Goal: Information Seeking & Learning: Learn about a topic

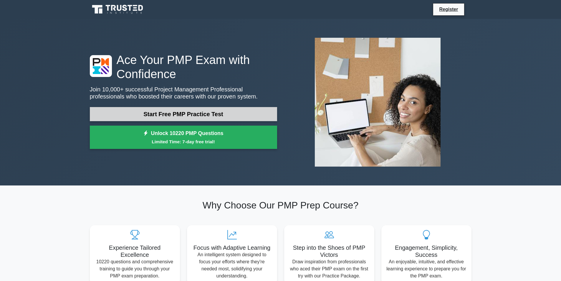
click at [160, 109] on link "Start Free PMP Practice Test" at bounding box center [183, 114] width 187 height 14
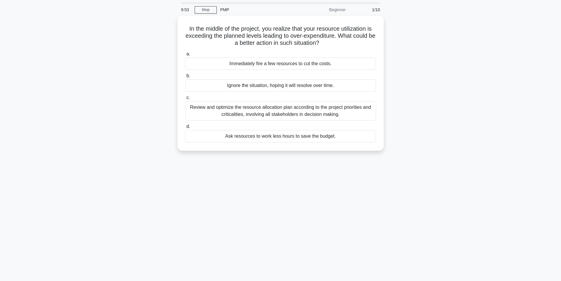
scroll to position [29, 0]
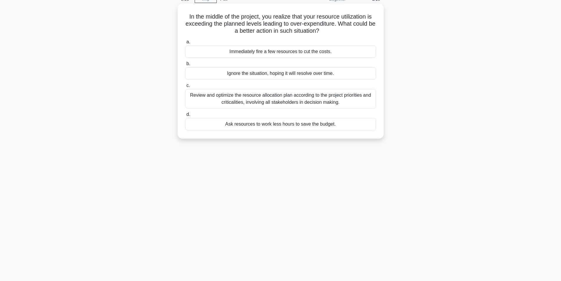
click at [283, 101] on div "Review and optimize the resource allocation plan according to the project prior…" at bounding box center [280, 98] width 191 height 19
click at [185, 87] on input "c. Review and optimize the resource allocation plan according to the project pr…" at bounding box center [185, 86] width 0 height 4
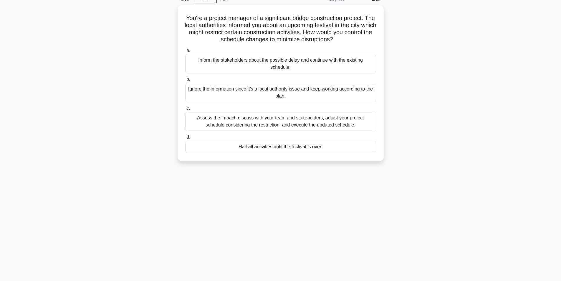
scroll to position [0, 0]
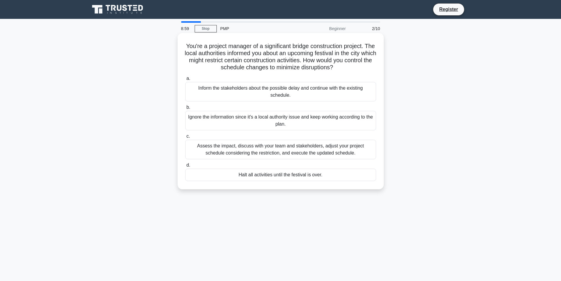
click at [296, 152] on div "Assess the impact, discuss with your team and stakeholders, adjust your project…" at bounding box center [280, 149] width 191 height 19
click at [185, 138] on input "c. Assess the impact, discuss with your team and stakeholders, adjust your proj…" at bounding box center [185, 136] width 0 height 4
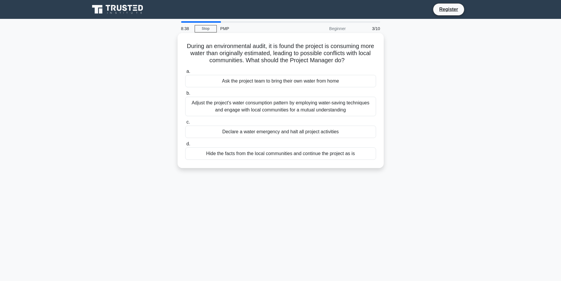
click at [342, 103] on div "Adjust the project's water consumption pattern by employing water-saving techni…" at bounding box center [280, 106] width 191 height 19
click at [185, 95] on input "b. Adjust the project's water consumption pattern by employing water-saving tec…" at bounding box center [185, 93] width 0 height 4
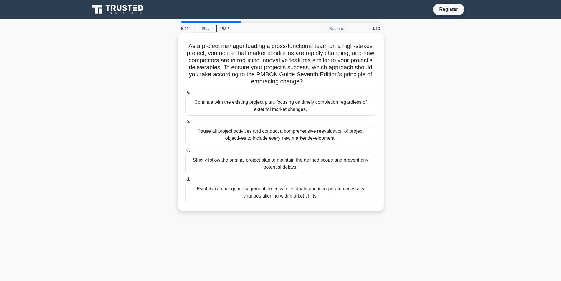
click at [301, 194] on div "Establish a change management process to evaluate and incorporate necessary cha…" at bounding box center [280, 192] width 191 height 19
click at [185, 181] on input "d. Establish a change management process to evaluate and incorporate necessary …" at bounding box center [185, 179] width 0 height 4
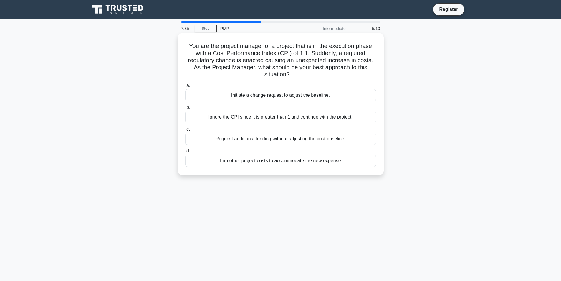
click at [299, 94] on div "Initiate a change request to adjust the baseline." at bounding box center [280, 95] width 191 height 12
click at [185, 87] on input "a. Initiate a change request to adjust the baseline." at bounding box center [185, 86] width 0 height 4
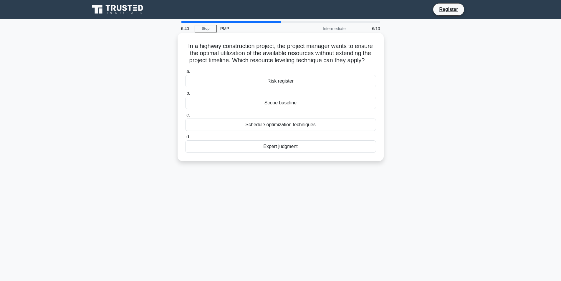
click at [276, 102] on div "Scope baseline" at bounding box center [280, 103] width 191 height 12
click at [185, 95] on input "b. Scope baseline" at bounding box center [185, 93] width 0 height 4
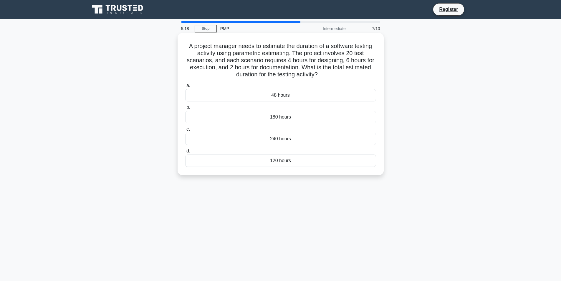
click at [245, 136] on div "240 hours" at bounding box center [280, 139] width 191 height 12
click at [185, 131] on input "c. 240 hours" at bounding box center [185, 129] width 0 height 4
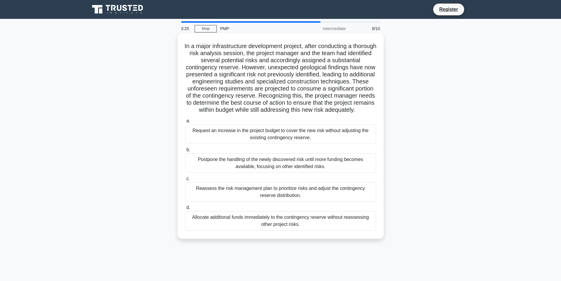
click at [283, 196] on div "Reassess the risk management plan to prioritize risks and adjust the contingenc…" at bounding box center [280, 191] width 191 height 19
click at [185, 181] on input "c. Reassess the risk management plan to prioritize risks and adjust the conting…" at bounding box center [185, 179] width 0 height 4
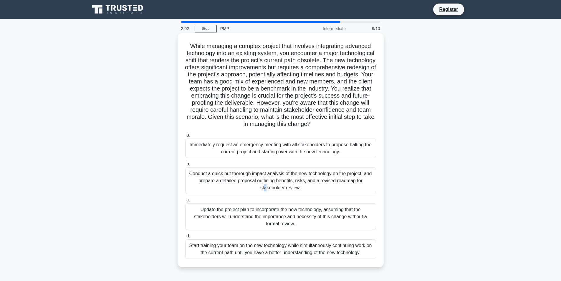
click at [315, 175] on div "Conduct a quick but thorough impact analysis of the new technology on the proje…" at bounding box center [280, 180] width 191 height 27
click at [269, 179] on div "Conduct a quick but thorough impact analysis of the new technology on the proje…" at bounding box center [280, 180] width 191 height 27
click at [185, 166] on input "b. Conduct a quick but thorough impact analysis of the new technology on the pr…" at bounding box center [185, 164] width 0 height 4
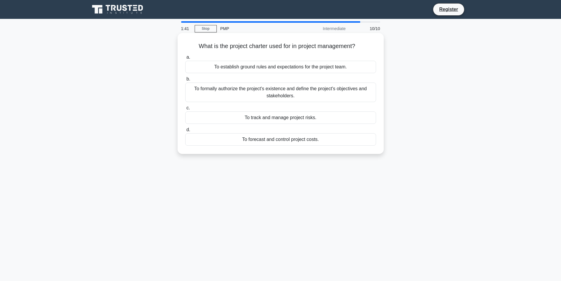
click at [279, 136] on div "To forecast and control project costs." at bounding box center [280, 139] width 191 height 12
click at [185, 132] on input "d. To forecast and control project costs." at bounding box center [185, 130] width 0 height 4
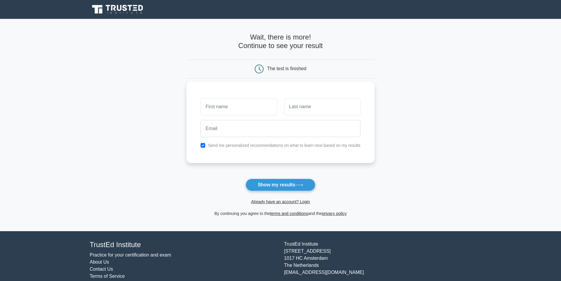
click at [217, 108] on input "text" at bounding box center [239, 106] width 76 height 17
type input "[PERSON_NAME]"
click at [315, 106] on input "text" at bounding box center [322, 106] width 76 height 17
type input "Wilson"
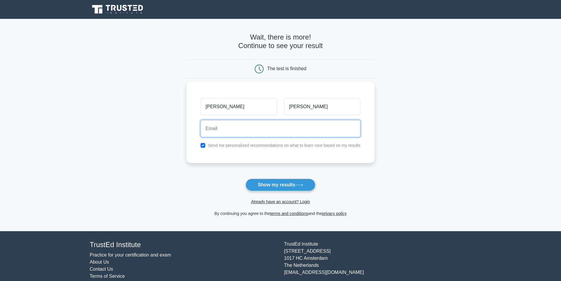
click at [283, 133] on input "email" at bounding box center [281, 128] width 160 height 17
type input "wilsongrumpy@gmail.com"
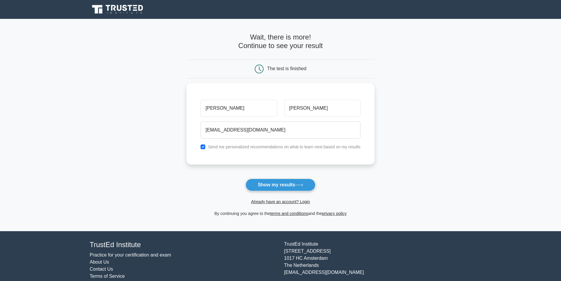
click at [287, 186] on button "Show my results" at bounding box center [281, 184] width 70 height 12
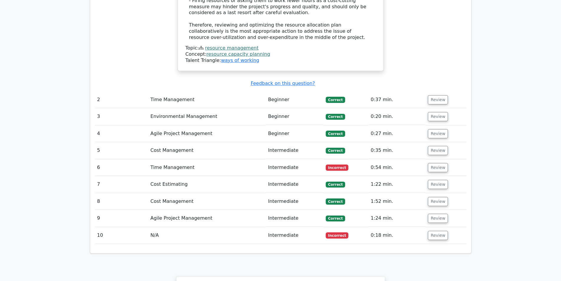
scroll to position [795, 0]
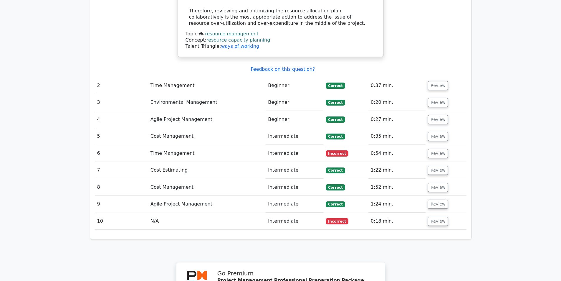
click at [162, 145] on td "Time Management" at bounding box center [207, 153] width 118 height 17
click at [433, 149] on button "Review" at bounding box center [438, 153] width 20 height 9
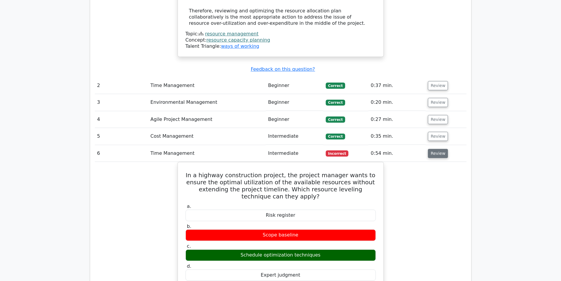
click at [436, 149] on button "Review" at bounding box center [438, 153] width 20 height 9
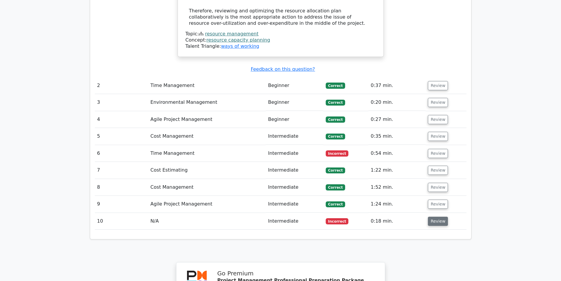
click at [437, 216] on button "Review" at bounding box center [438, 220] width 20 height 9
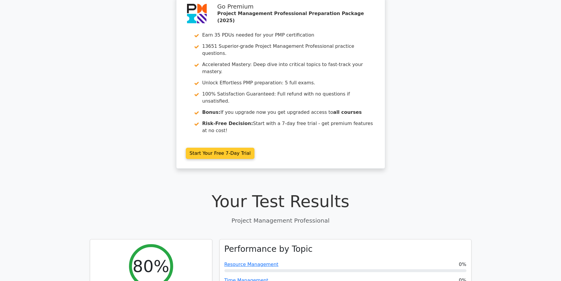
scroll to position [0, 0]
